Goal: Contribute content

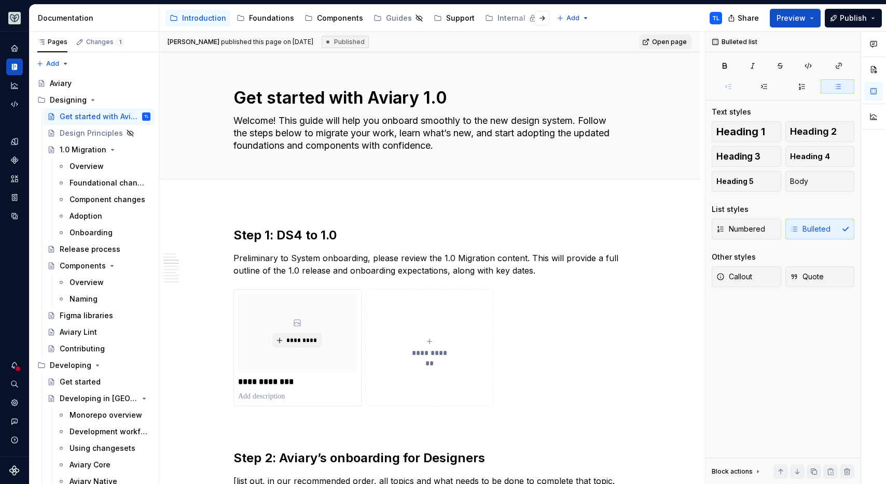
scroll to position [615, 0]
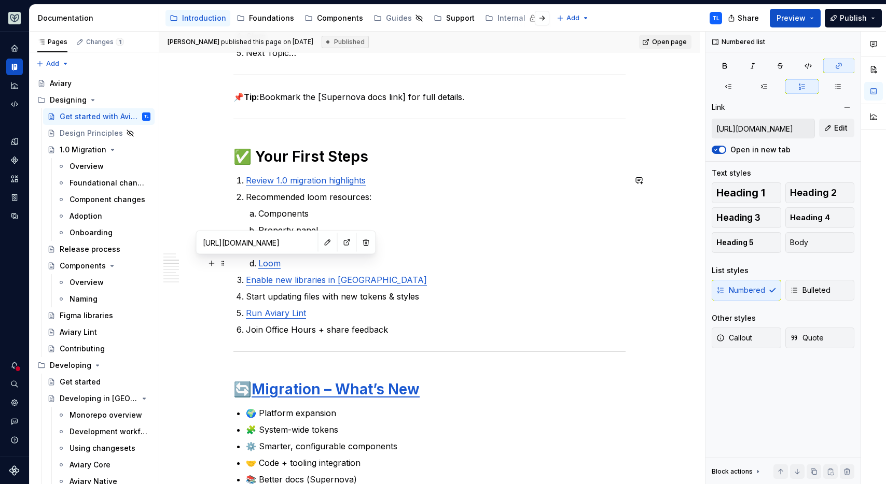
click at [271, 261] on link "Loom" at bounding box center [269, 263] width 22 height 10
click at [261, 245] on input "https://www.loom.com/spaces/All-Fullscript-1227065/folders/Designing-da5e9e9d82…" at bounding box center [257, 242] width 117 height 19
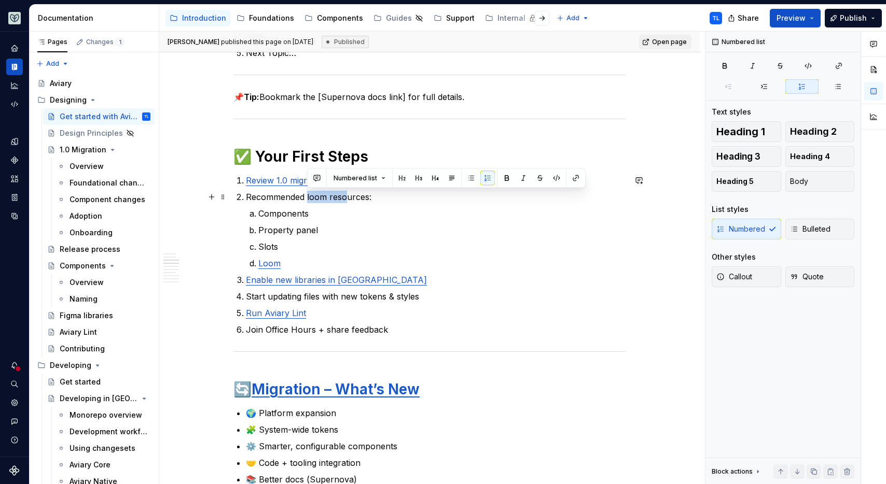
drag, startPoint x: 307, startPoint y: 198, endPoint x: 343, endPoint y: 196, distance: 35.8
click at [343, 196] on p "Recommended loom resources:" at bounding box center [436, 197] width 380 height 12
drag, startPoint x: 246, startPoint y: 198, endPoint x: 367, endPoint y: 193, distance: 120.9
click at [367, 193] on p "Recommended loom resources:" at bounding box center [436, 197] width 380 height 12
paste div
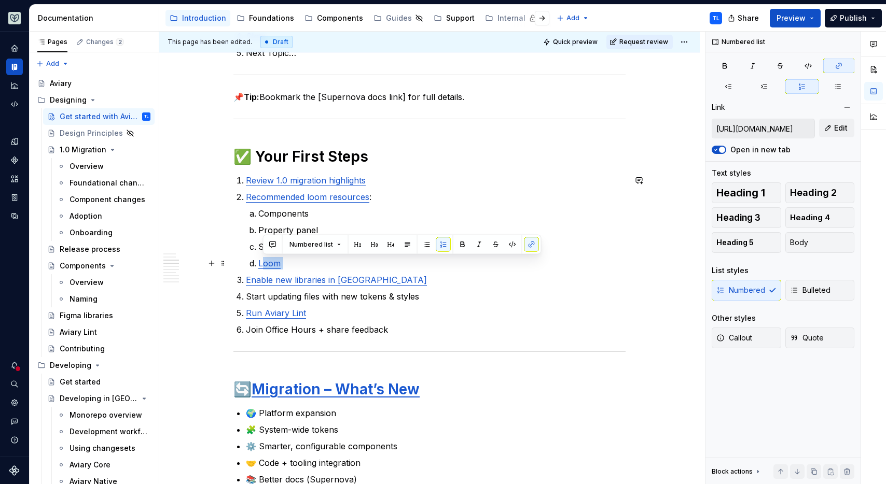
drag, startPoint x: 297, startPoint y: 260, endPoint x: 262, endPoint y: 264, distance: 34.5
click at [262, 264] on p "Loom" at bounding box center [441, 263] width 367 height 12
type textarea "*"
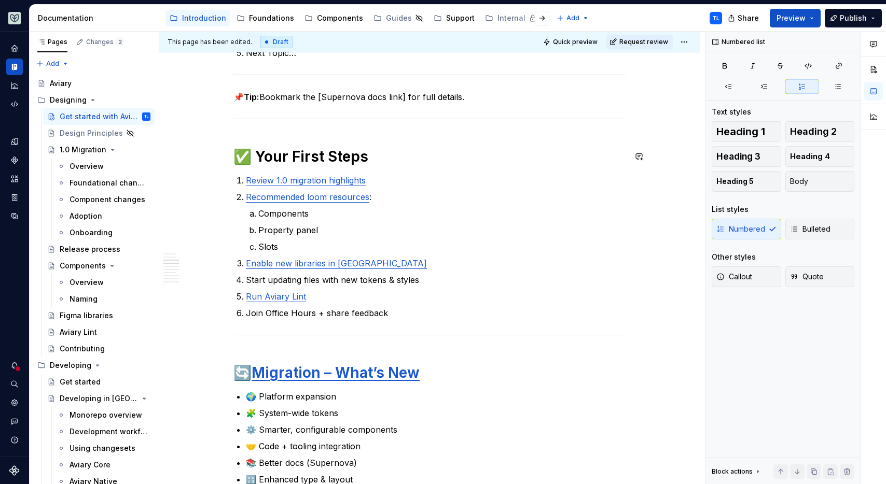
type textarea "*"
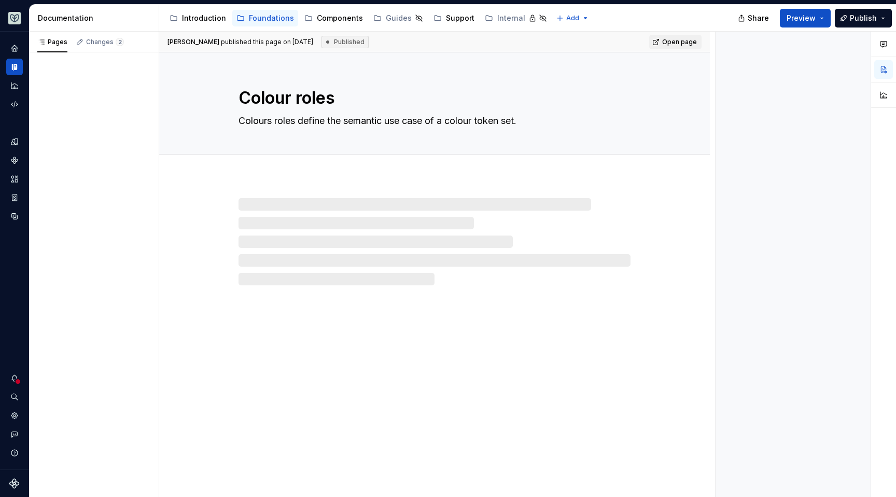
type textarea "*"
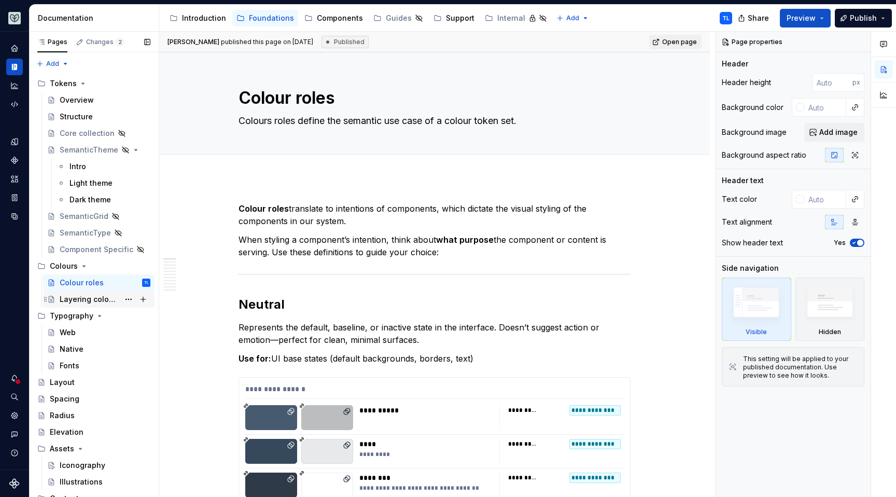
click at [100, 297] on div "Layering colours" at bounding box center [90, 299] width 60 height 10
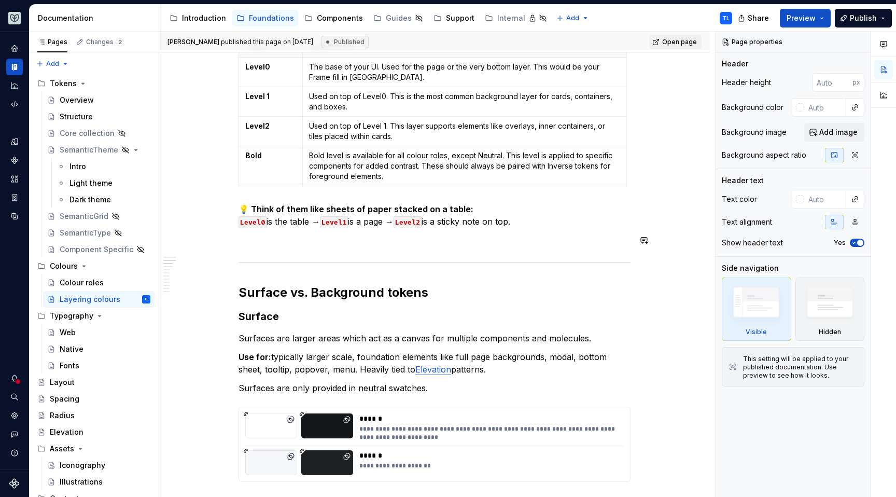
scroll to position [390, 0]
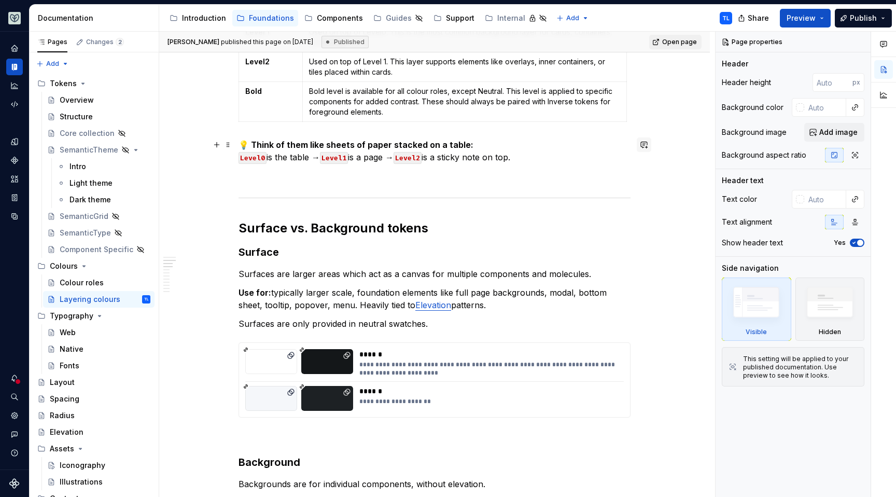
type textarea "*"
click at [641, 143] on button "button" at bounding box center [644, 144] width 15 height 15
click at [640, 174] on icon "Send" at bounding box center [639, 178] width 10 height 10
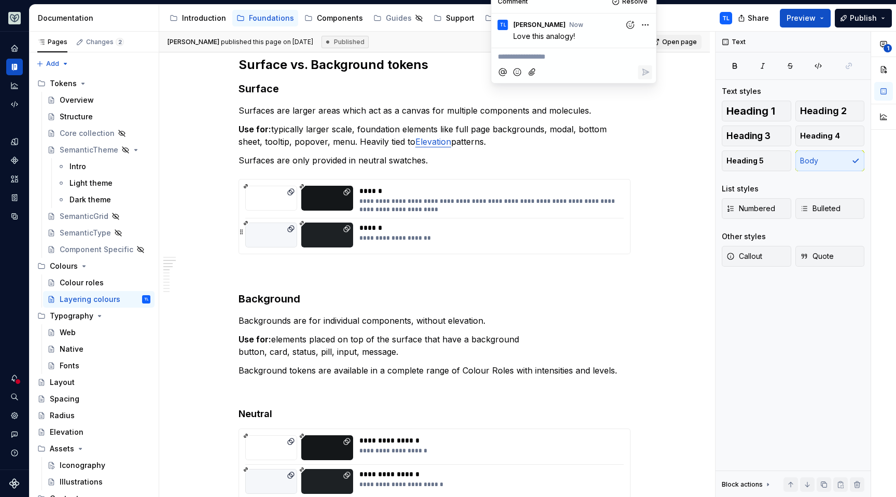
scroll to position [555, 0]
click at [432, 144] on link "Elevation" at bounding box center [433, 140] width 36 height 10
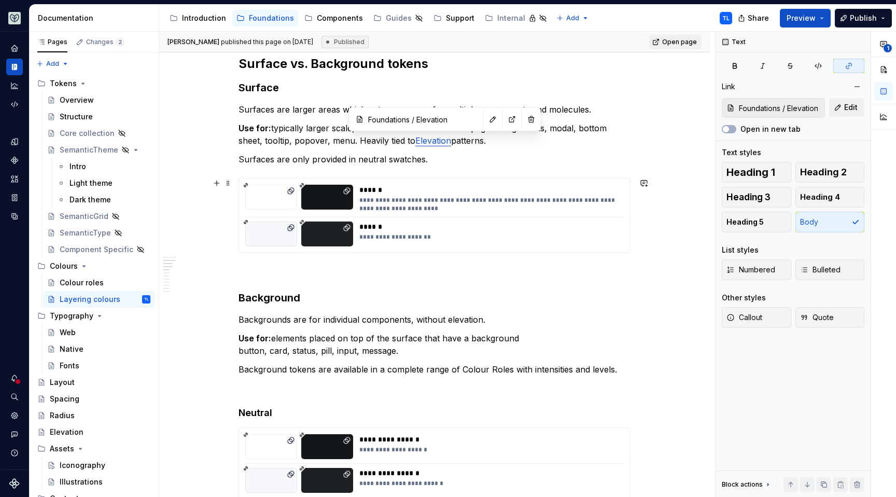
click at [240, 223] on div "**********" at bounding box center [434, 215] width 391 height 74
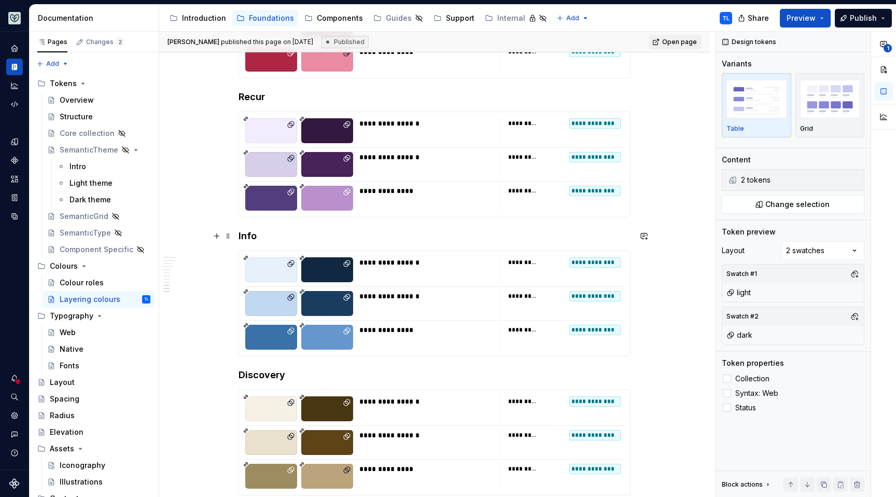
scroll to position [1724, 0]
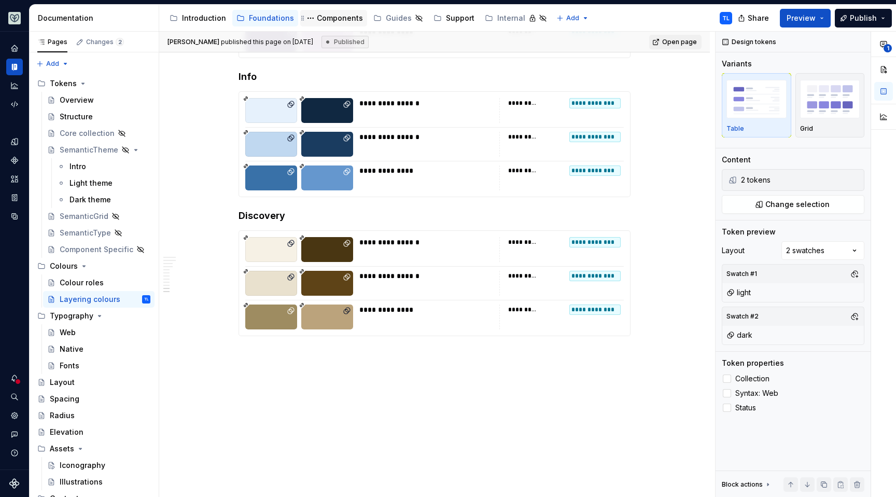
click at [338, 17] on div "Components" at bounding box center [340, 18] width 46 height 10
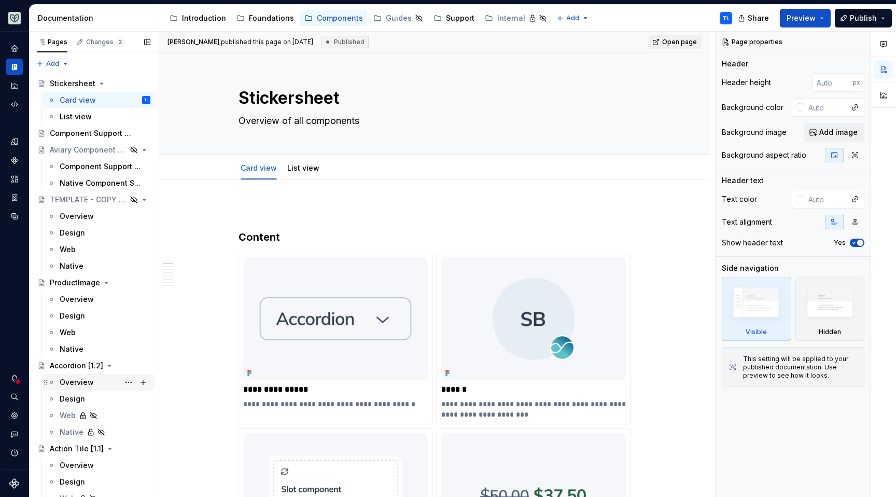
click at [97, 382] on div "Overview" at bounding box center [105, 382] width 91 height 15
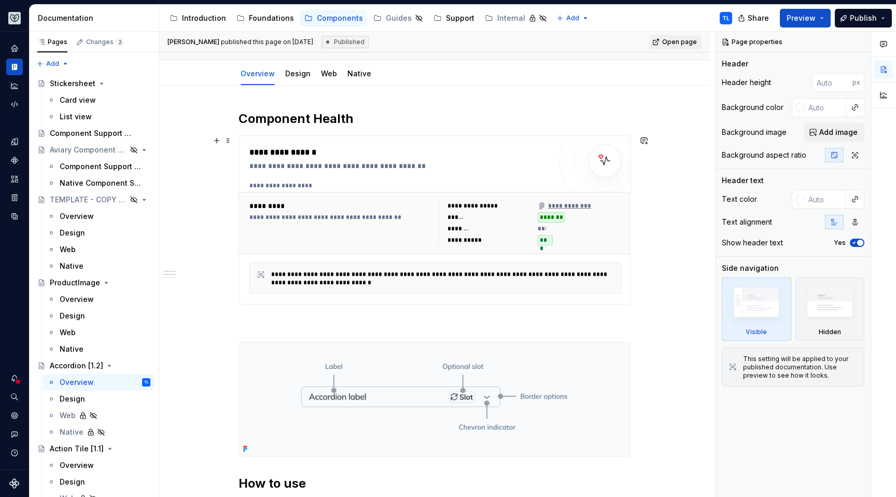
scroll to position [191, 0]
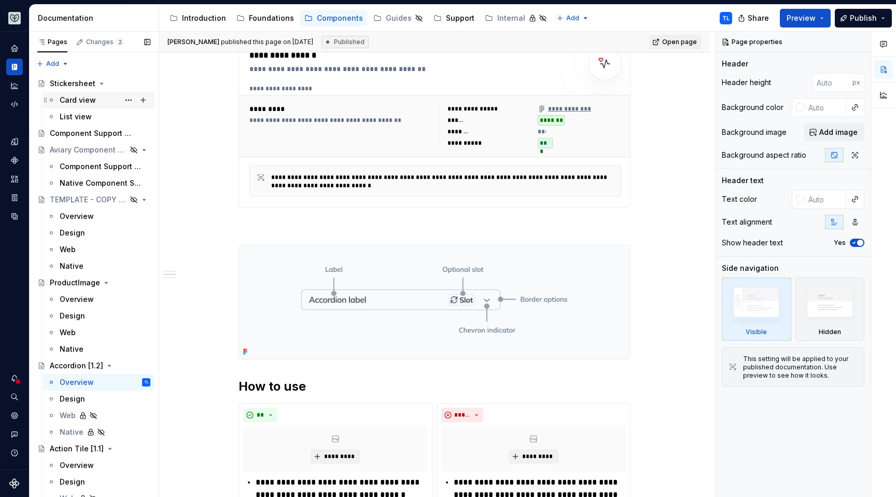
click at [77, 102] on div "Card view" at bounding box center [78, 100] width 36 height 10
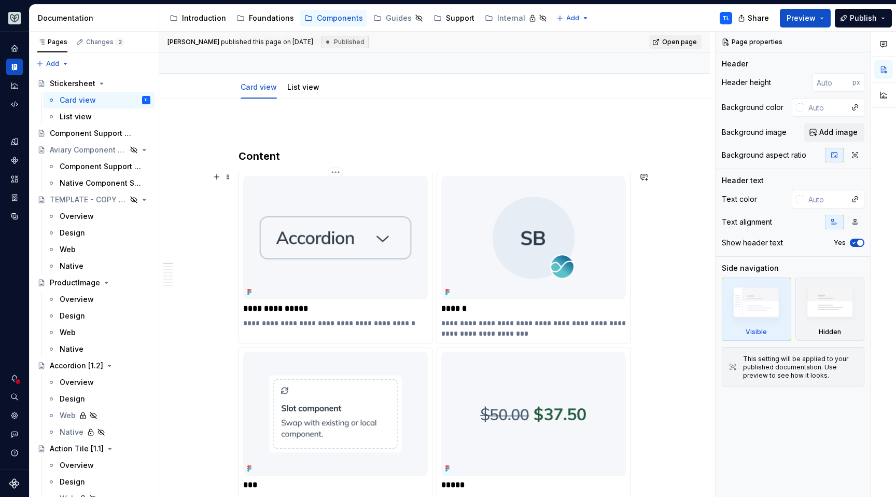
scroll to position [31, 0]
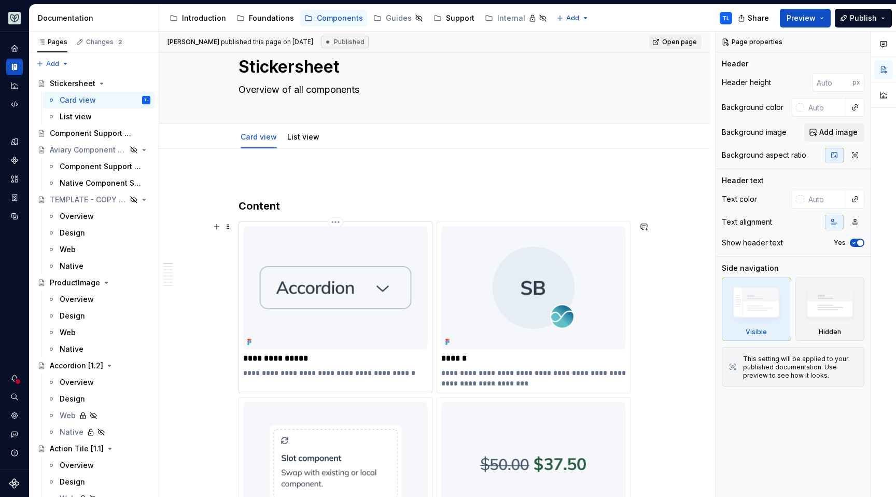
click at [359, 252] on img at bounding box center [335, 287] width 185 height 123
type textarea "*"
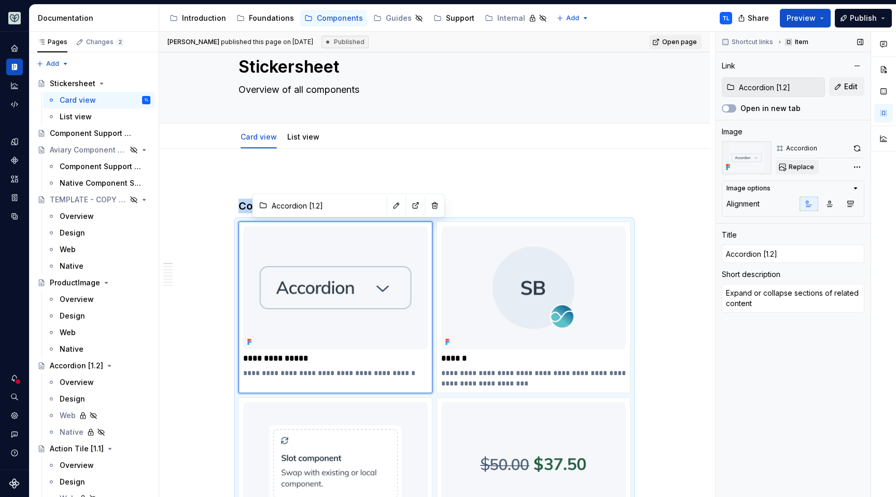
click at [807, 168] on span "Replace" at bounding box center [801, 167] width 25 height 8
type textarea "*"
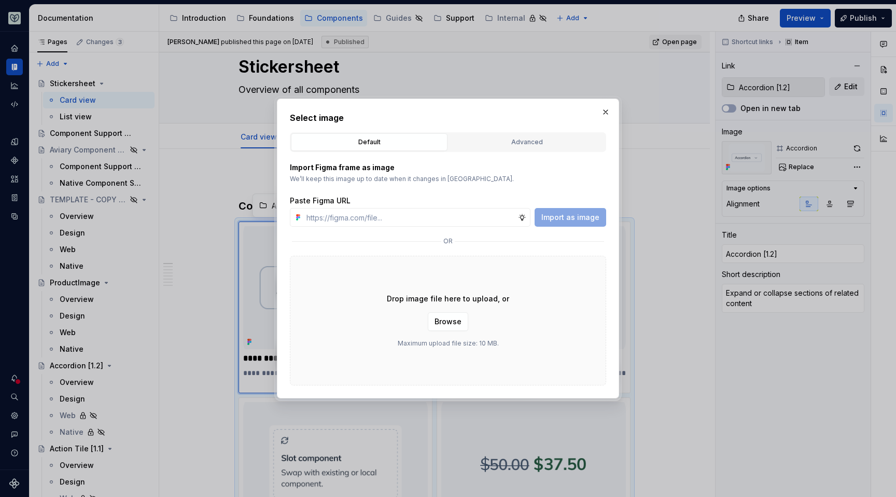
type textarea "*"
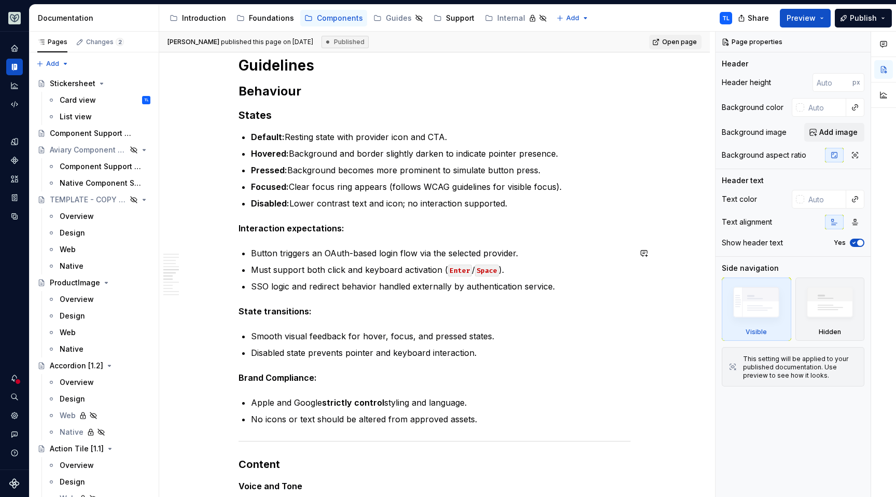
scroll to position [1067, 0]
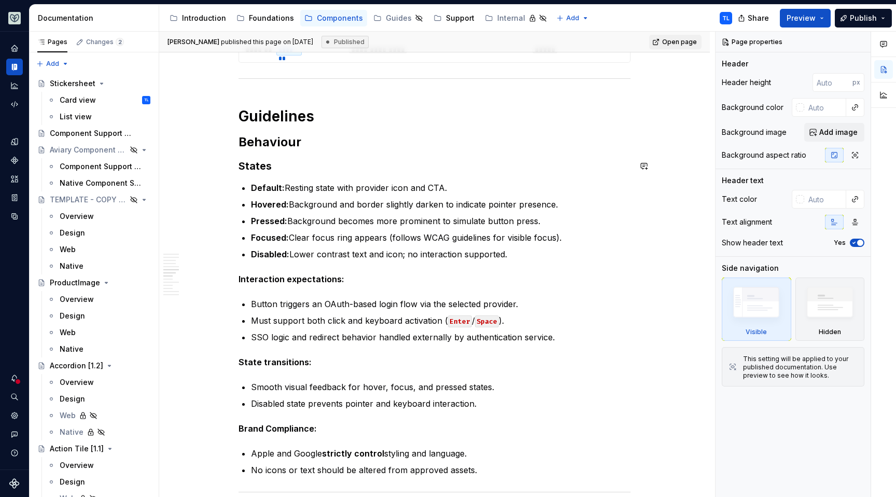
click at [270, 144] on h2 "Behaviour" at bounding box center [434, 142] width 392 height 17
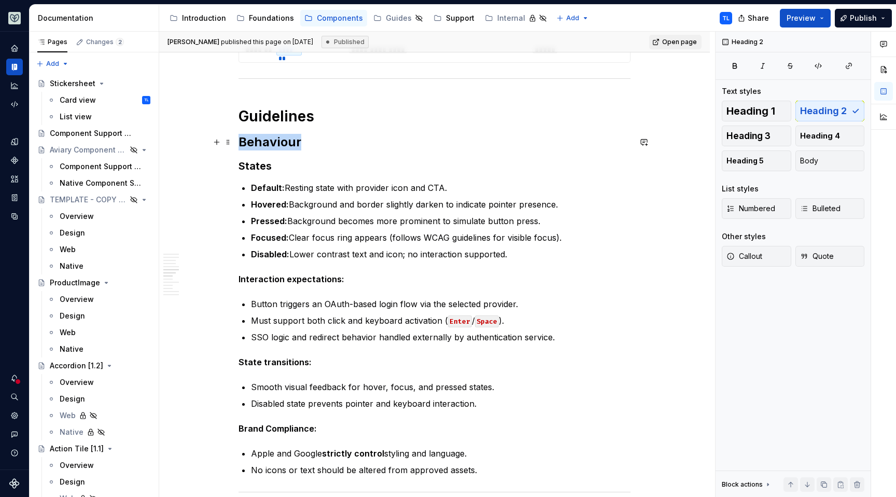
click at [270, 144] on h2 "Behaviour" at bounding box center [434, 142] width 392 height 17
click at [258, 164] on strong "States" at bounding box center [254, 166] width 33 height 12
click at [258, 165] on strong "States" at bounding box center [254, 166] width 33 height 12
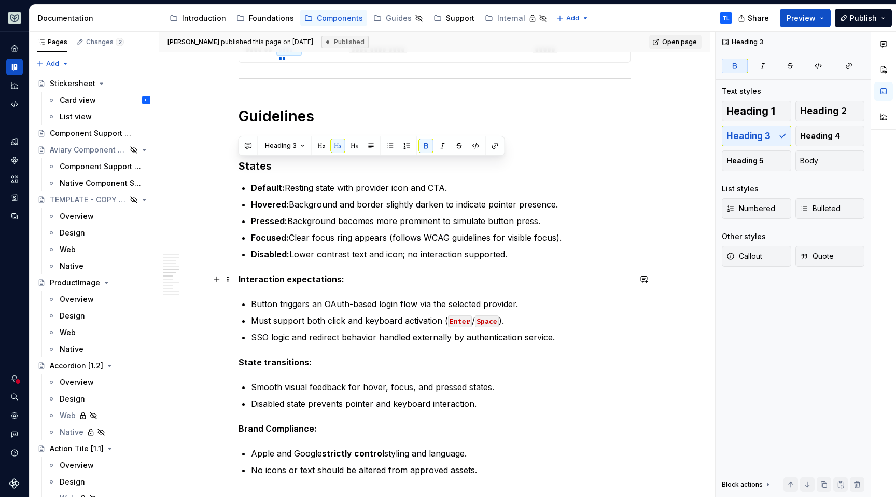
click at [263, 294] on div "**********" at bounding box center [434, 187] width 392 height 2075
click at [263, 164] on strong "States" at bounding box center [254, 166] width 33 height 12
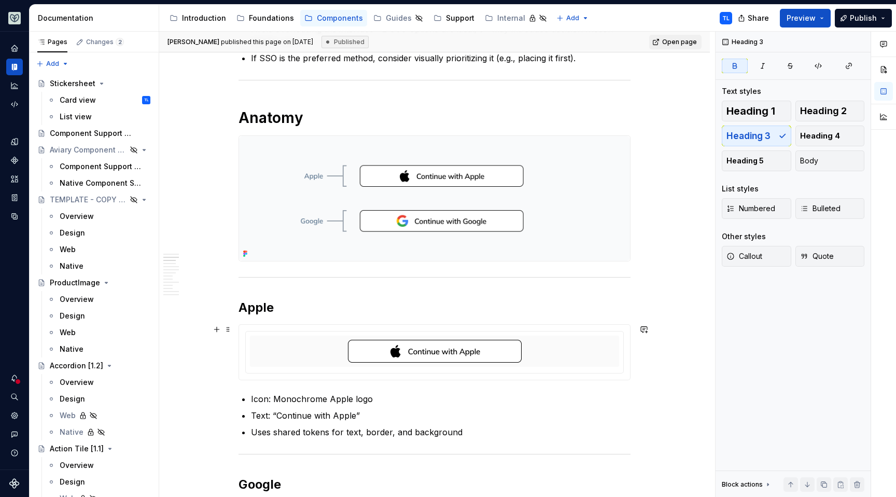
scroll to position [220, 0]
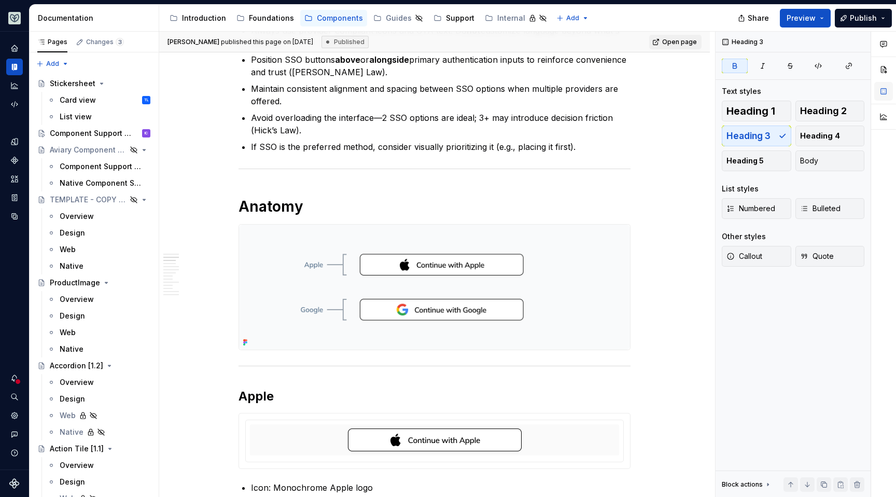
type textarea "*"
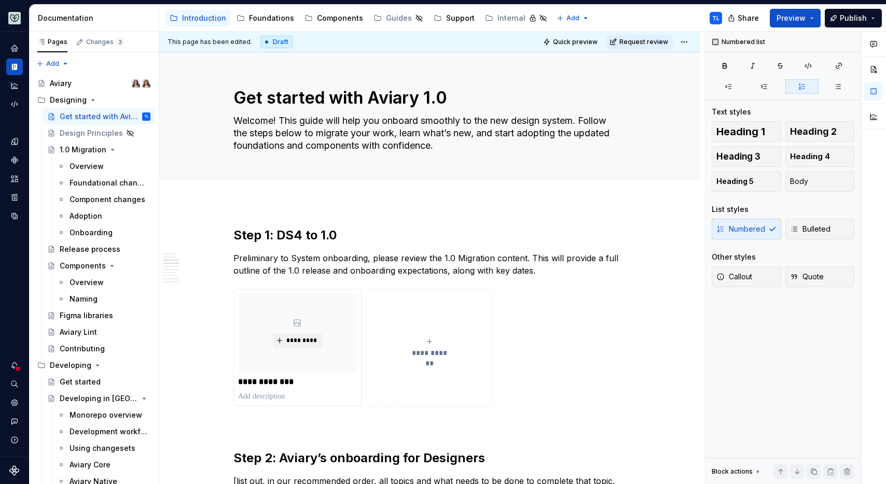
scroll to position [615, 0]
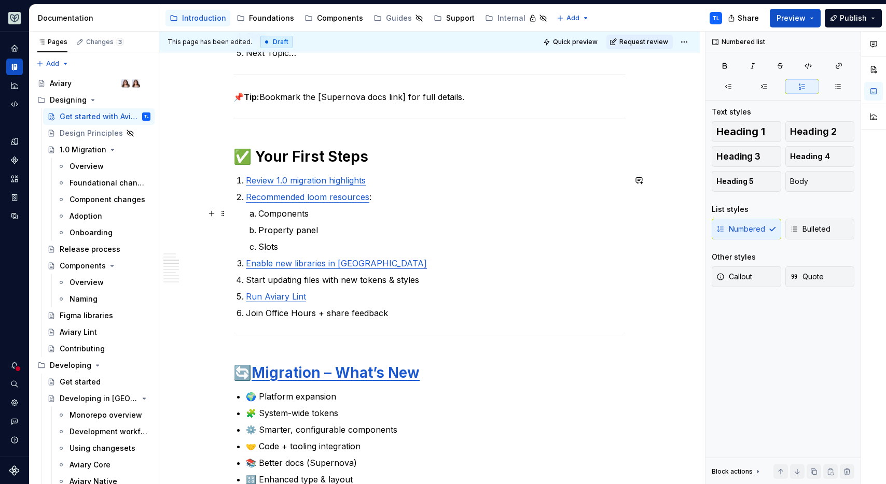
type textarea "*"
